Goal: Task Accomplishment & Management: Complete application form

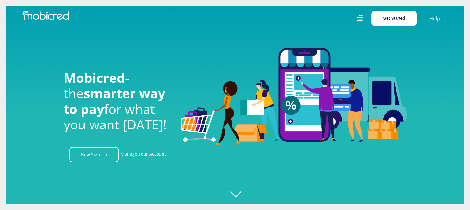
click at [394, 19] on button "Get Started" at bounding box center [393, 18] width 45 height 15
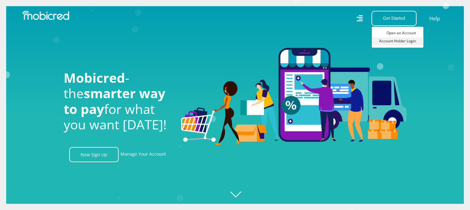
click at [397, 40] on link "Account Holder Login" at bounding box center [397, 41] width 52 height 8
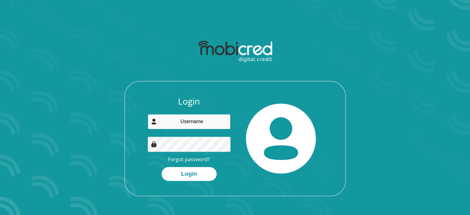
click at [183, 123] on input "email" at bounding box center [189, 121] width 83 height 15
type input "[EMAIL_ADDRESS][DOMAIN_NAME]"
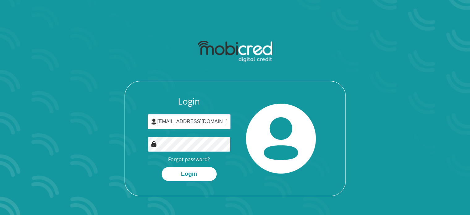
click at [161, 167] on button "Login" at bounding box center [188, 174] width 55 height 14
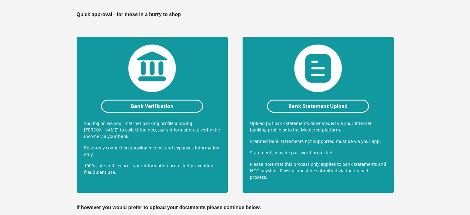
scroll to position [123, 0]
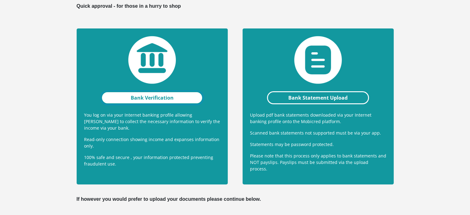
click at [147, 97] on link "Bank Verification" at bounding box center [152, 97] width 102 height 13
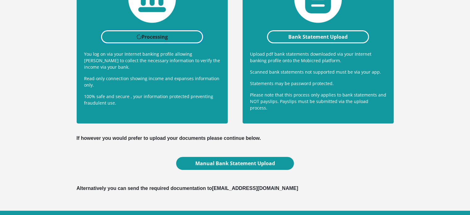
scroll to position [185, 0]
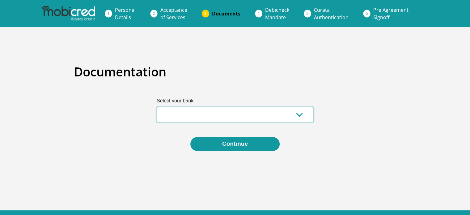
click at [295, 115] on select "Absa Capitec Bank Discovery Bank First National Bank Nedbank Standard Bank Tyme…" at bounding box center [235, 114] width 157 height 15
select select "{"id":"10","title":"Discovery Bank","institution":"Discovery Bank","alias":"dis…"
click at [157, 107] on select "Absa Capitec Bank Discovery Bank First National Bank Nedbank Standard Bank Tyme…" at bounding box center [235, 114] width 157 height 15
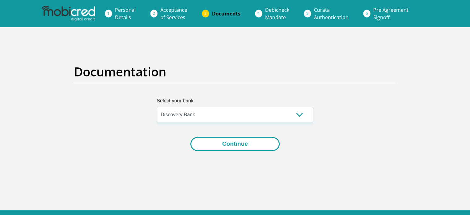
click at [238, 144] on button "Continue" at bounding box center [234, 144] width 89 height 14
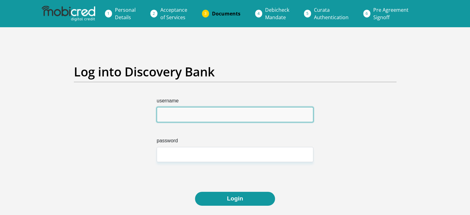
click at [221, 113] on input "username" at bounding box center [235, 114] width 157 height 15
type input "monricoarries"
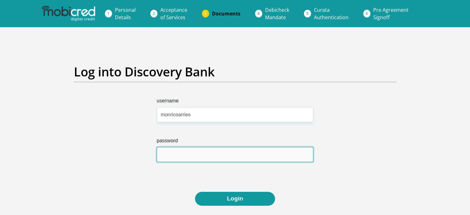
click at [208, 155] on input "password" at bounding box center [235, 154] width 157 height 15
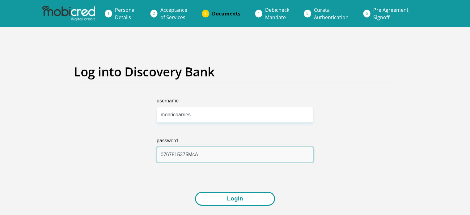
type input "0767815375McA"
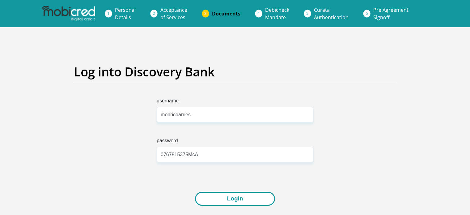
click at [230, 200] on button "Login" at bounding box center [235, 198] width 80 height 14
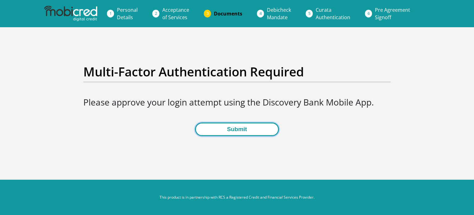
click at [243, 129] on button "Submit" at bounding box center [237, 129] width 84 height 14
